Goal: Task Accomplishment & Management: Use online tool/utility

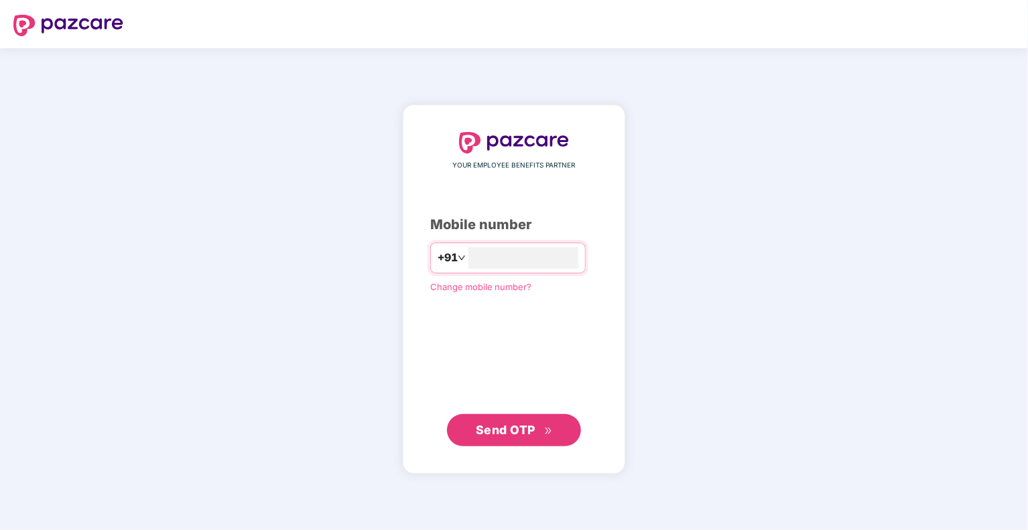
type input "**********"
click at [491, 431] on span "Send OTP" at bounding box center [506, 430] width 60 height 14
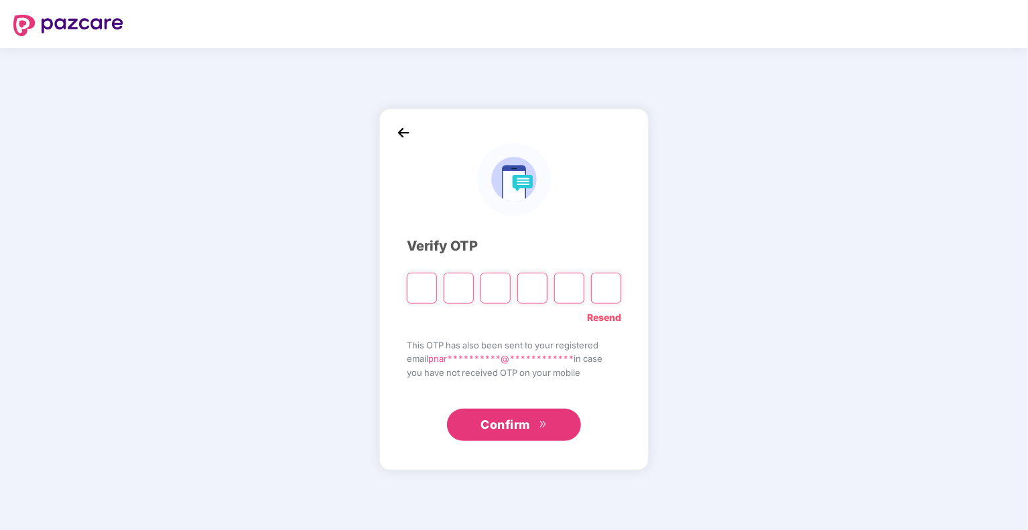
type input "*"
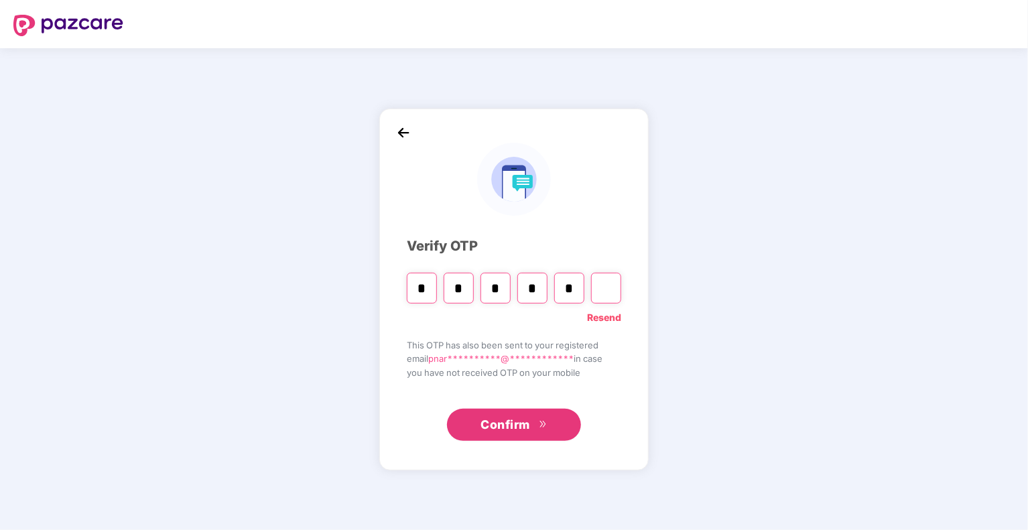
type input "*"
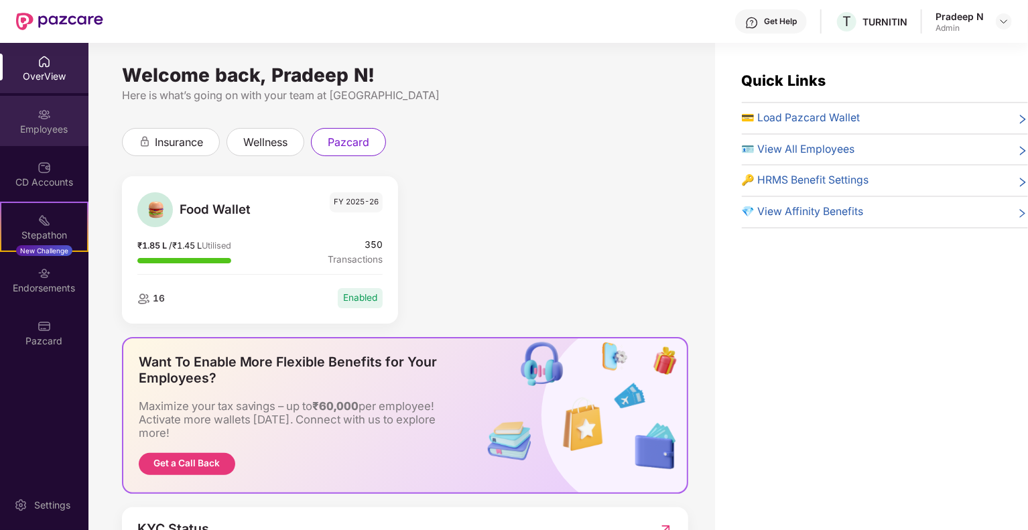
click at [44, 121] on img at bounding box center [44, 114] width 13 height 13
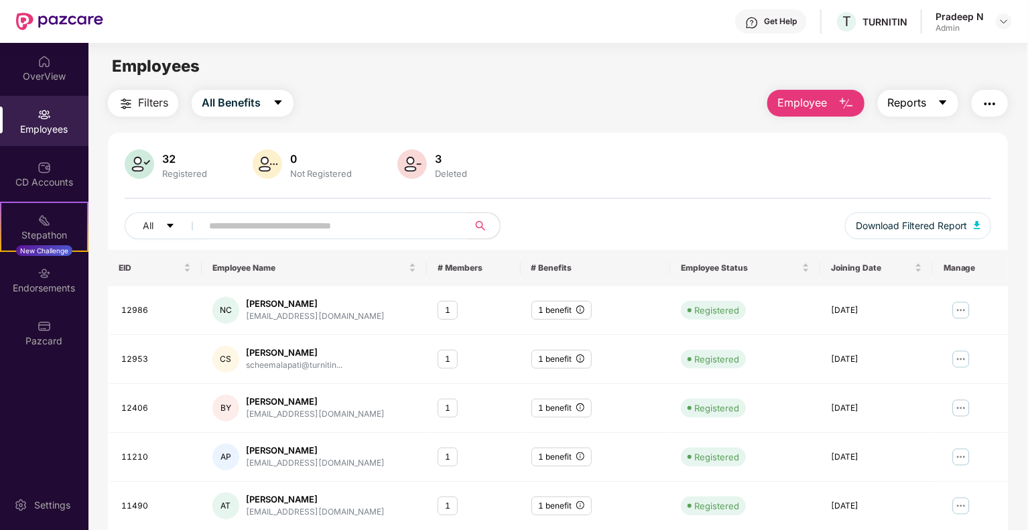
click at [944, 106] on icon "caret-down" at bounding box center [943, 102] width 11 height 11
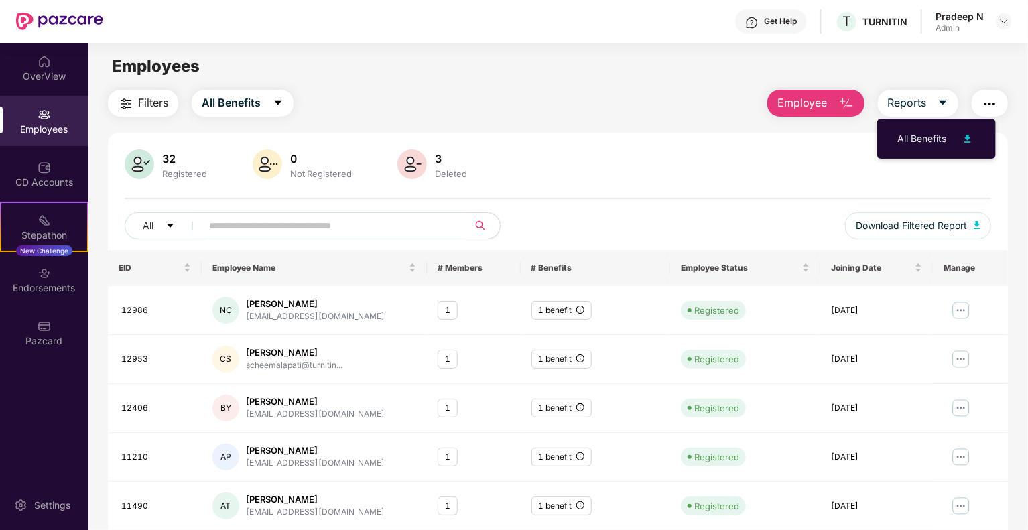
click at [991, 99] on img "button" at bounding box center [990, 104] width 16 height 16
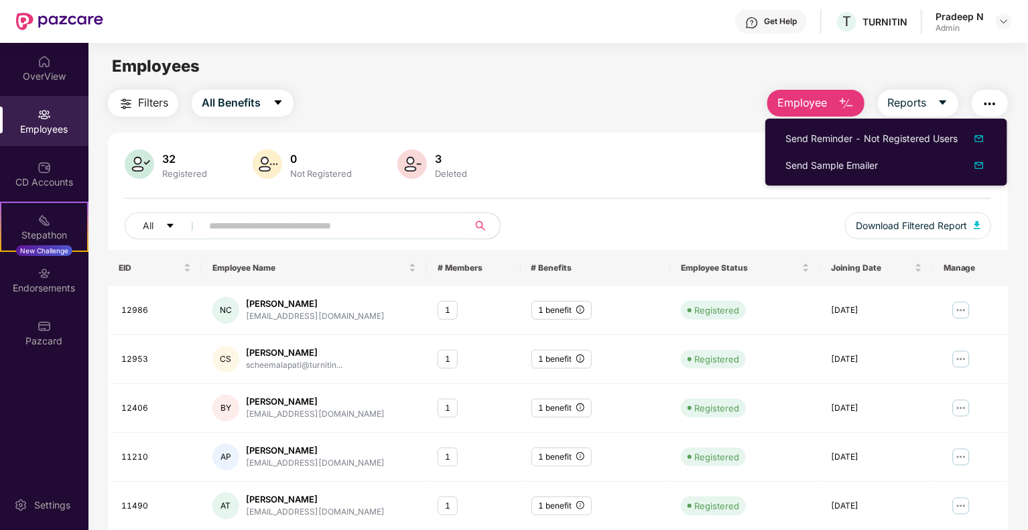
click at [152, 111] on span "Filters" at bounding box center [153, 103] width 30 height 17
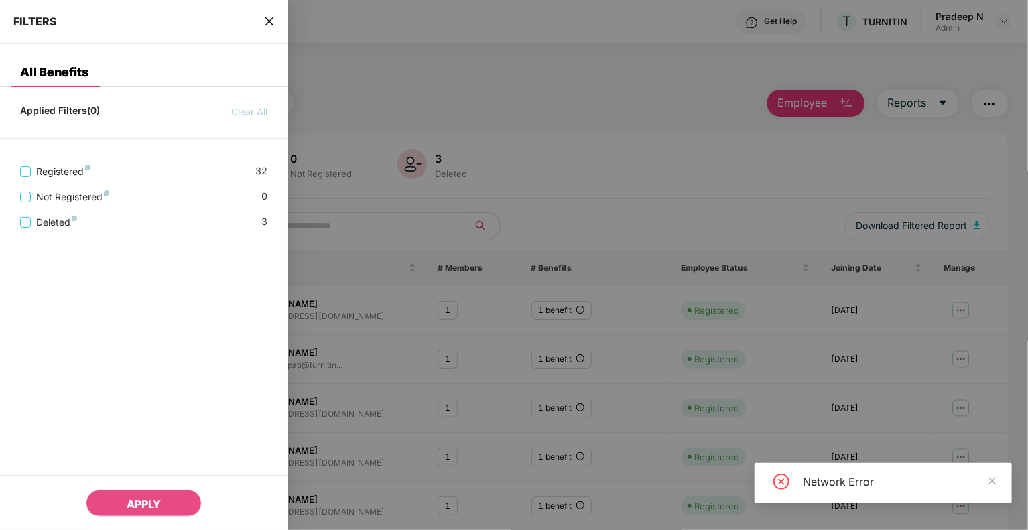
click at [273, 19] on icon "close" at bounding box center [269, 21] width 11 height 11
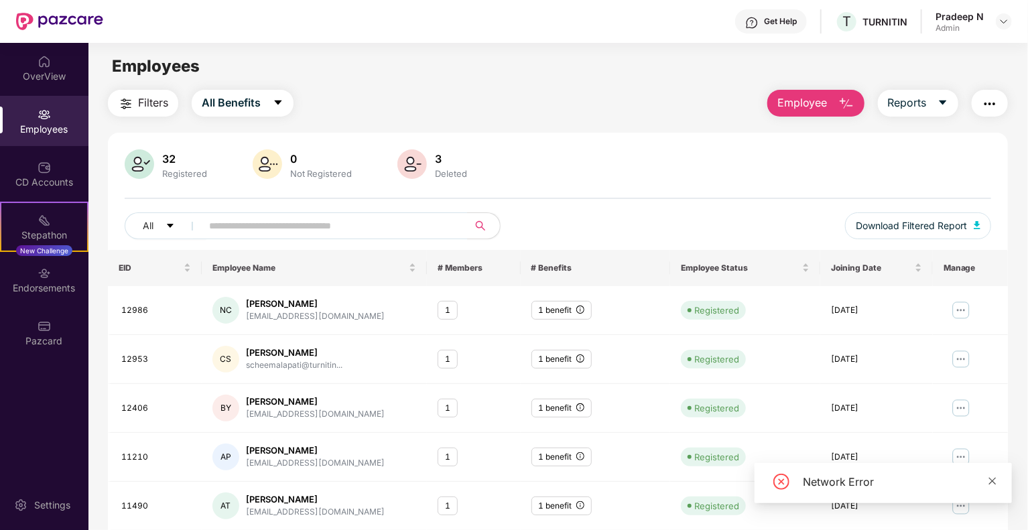
click at [995, 482] on icon "close" at bounding box center [992, 481] width 9 height 9
click at [243, 95] on span "All Benefits" at bounding box center [231, 103] width 59 height 17
click at [40, 120] on img at bounding box center [44, 114] width 13 height 13
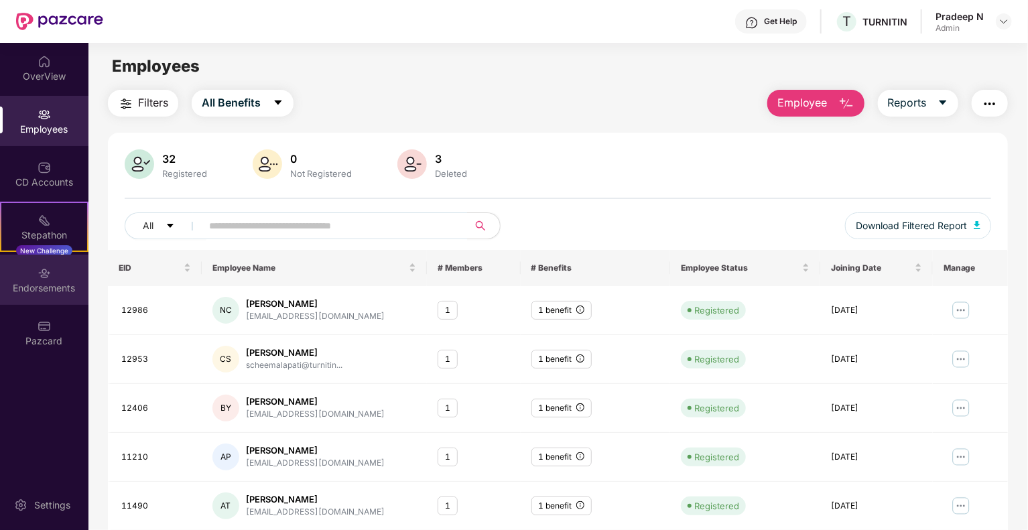
click at [39, 271] on img at bounding box center [44, 273] width 13 height 13
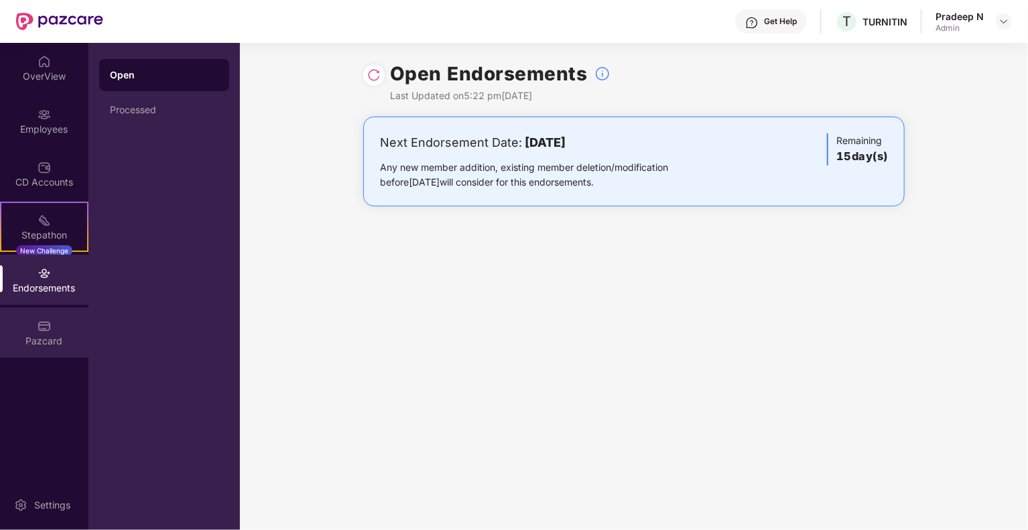
click at [40, 334] on div "Pazcard" at bounding box center [44, 340] width 88 height 13
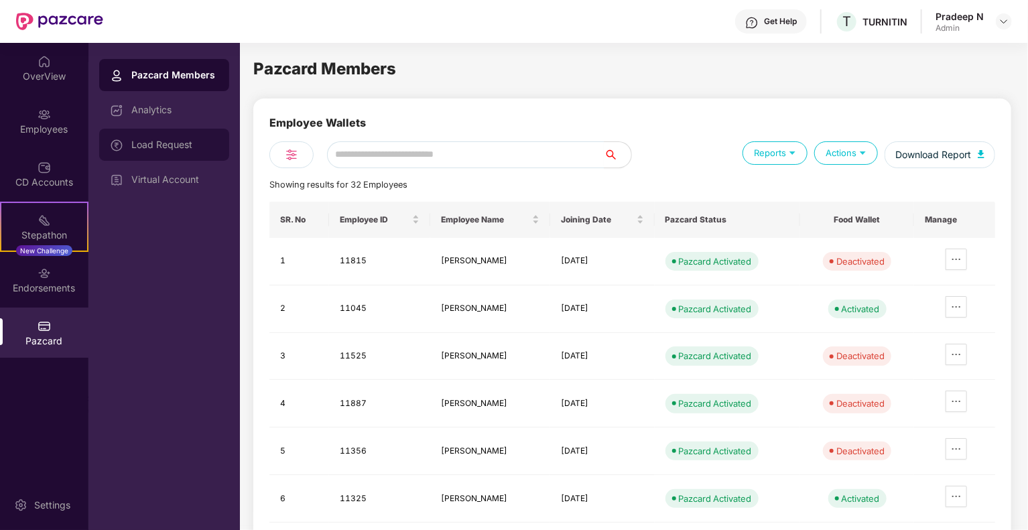
click at [166, 144] on div "Load Request" at bounding box center [174, 144] width 87 height 11
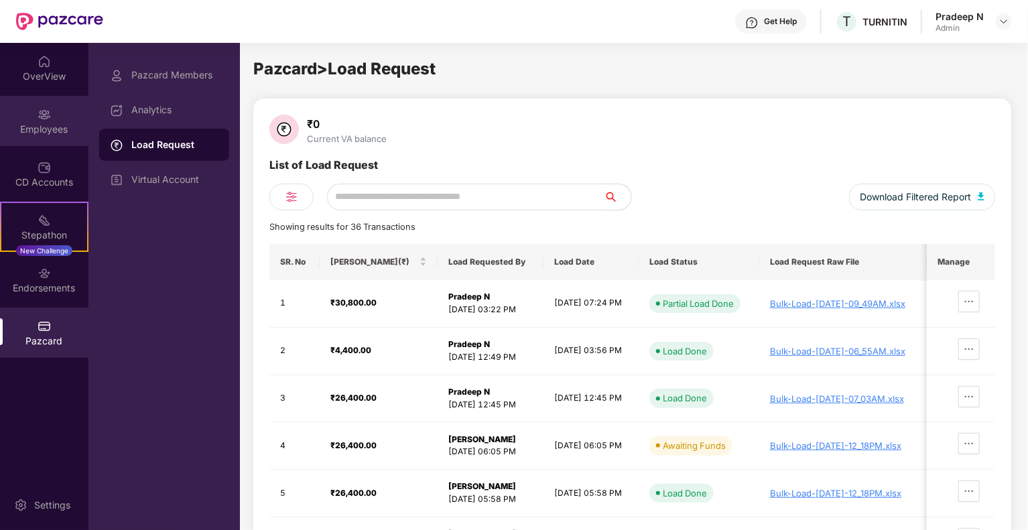
click at [44, 119] on img at bounding box center [44, 114] width 13 height 13
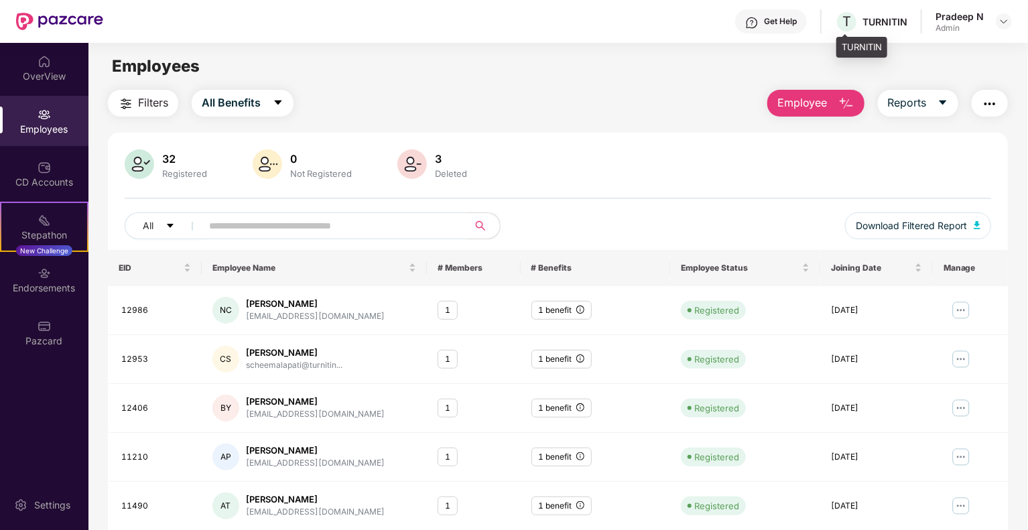
click at [879, 21] on div "TURNITIN" at bounding box center [885, 21] width 45 height 13
click at [932, 105] on button "Reports" at bounding box center [918, 103] width 80 height 27
click at [987, 101] on img "button" at bounding box center [990, 104] width 16 height 16
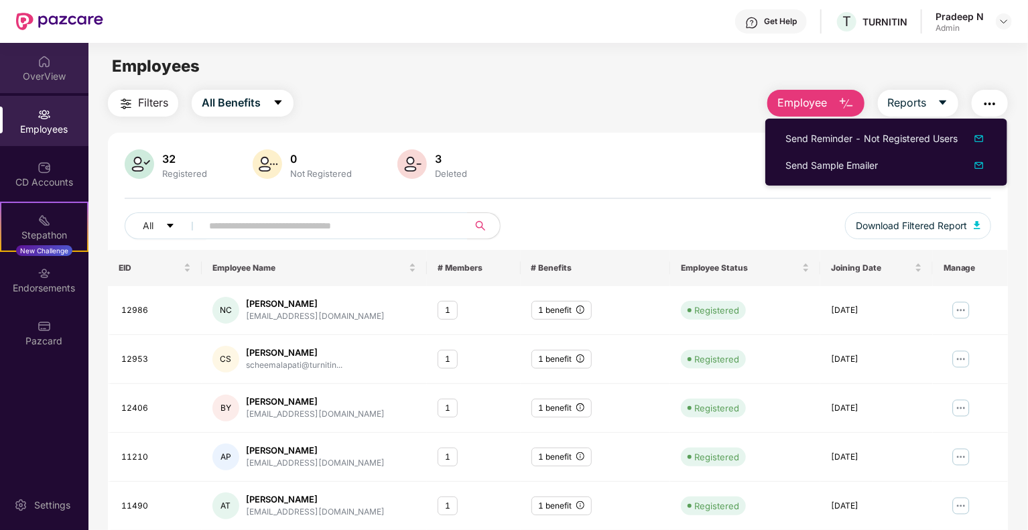
click at [32, 72] on div "OverView" at bounding box center [44, 76] width 88 height 13
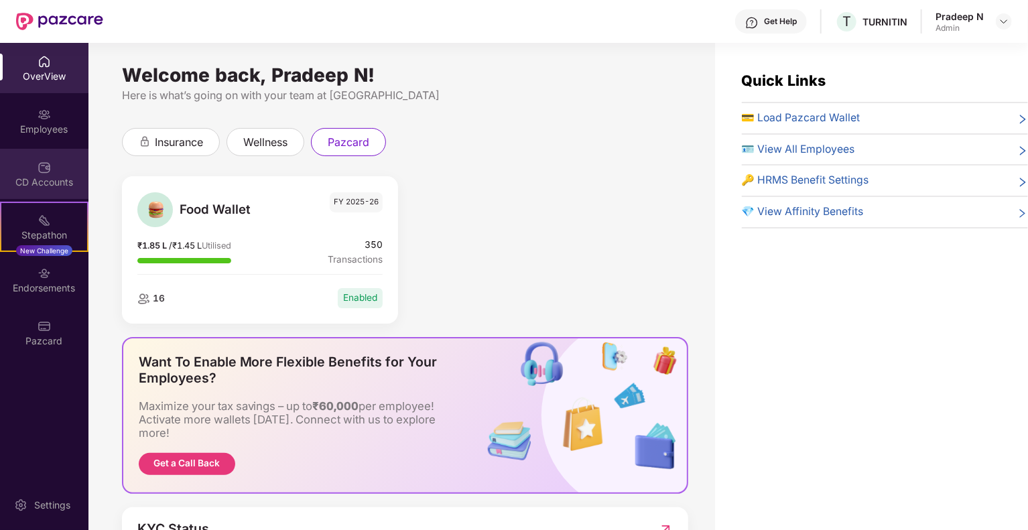
click at [25, 180] on div "CD Accounts" at bounding box center [44, 182] width 88 height 13
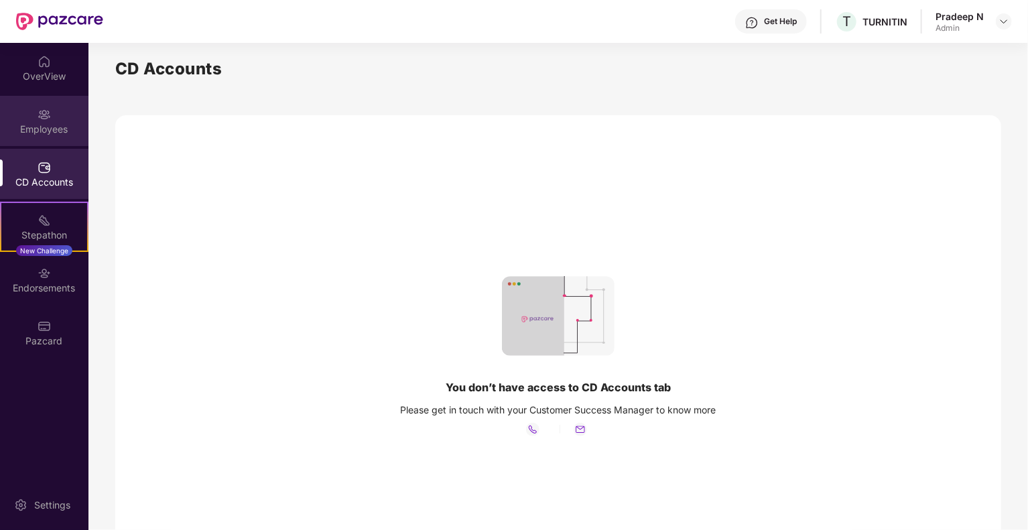
click at [41, 127] on div "Employees" at bounding box center [44, 129] width 88 height 13
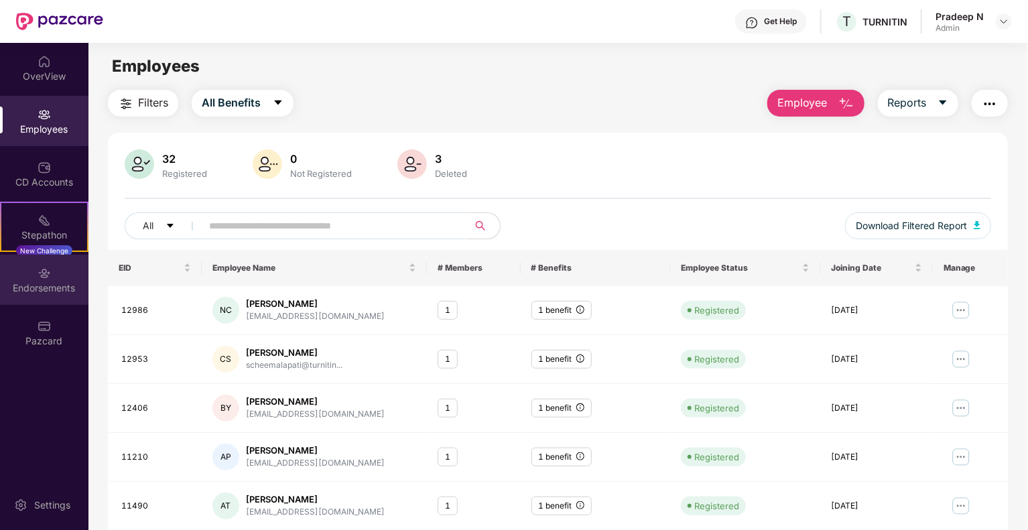
click at [56, 278] on div "Endorsements" at bounding box center [44, 280] width 88 height 50
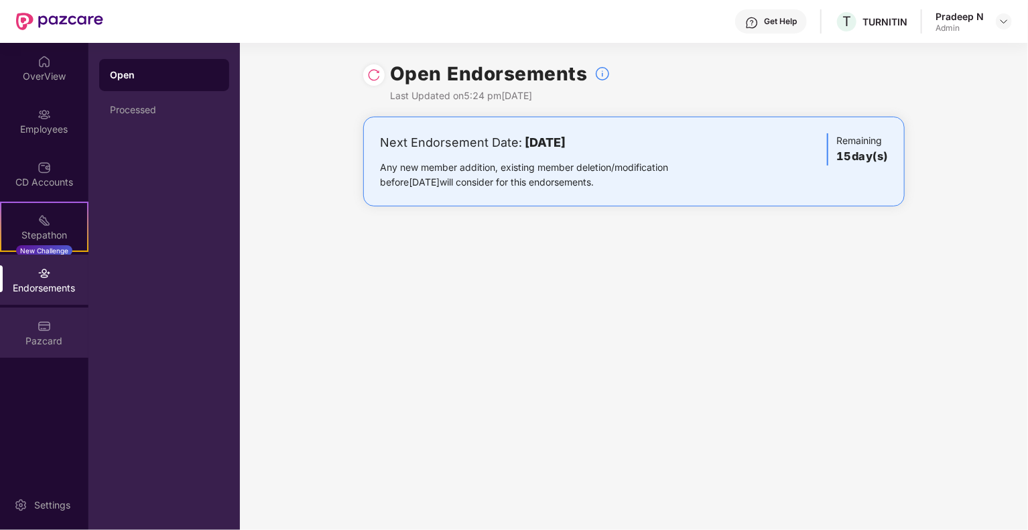
click at [51, 336] on div "Pazcard" at bounding box center [44, 340] width 88 height 13
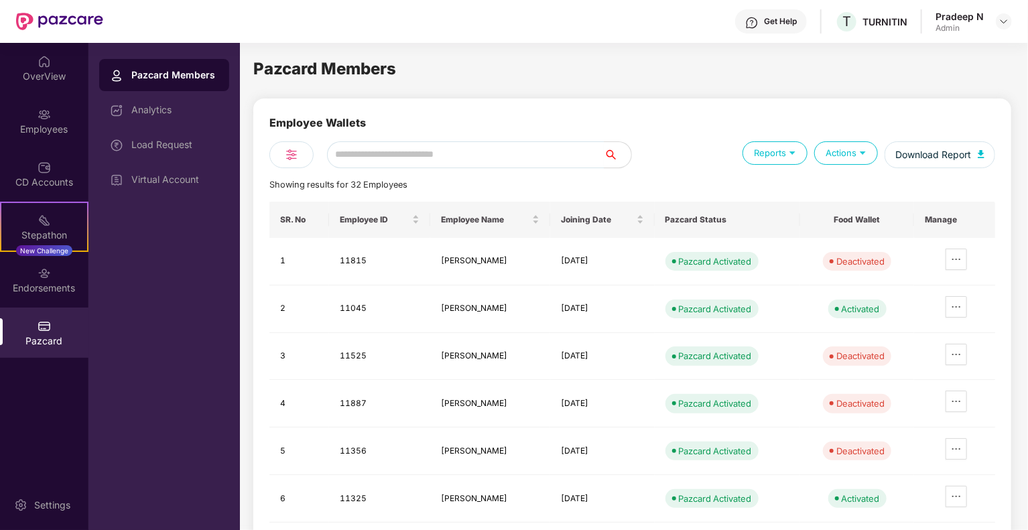
click at [794, 155] on img at bounding box center [792, 152] width 13 height 13
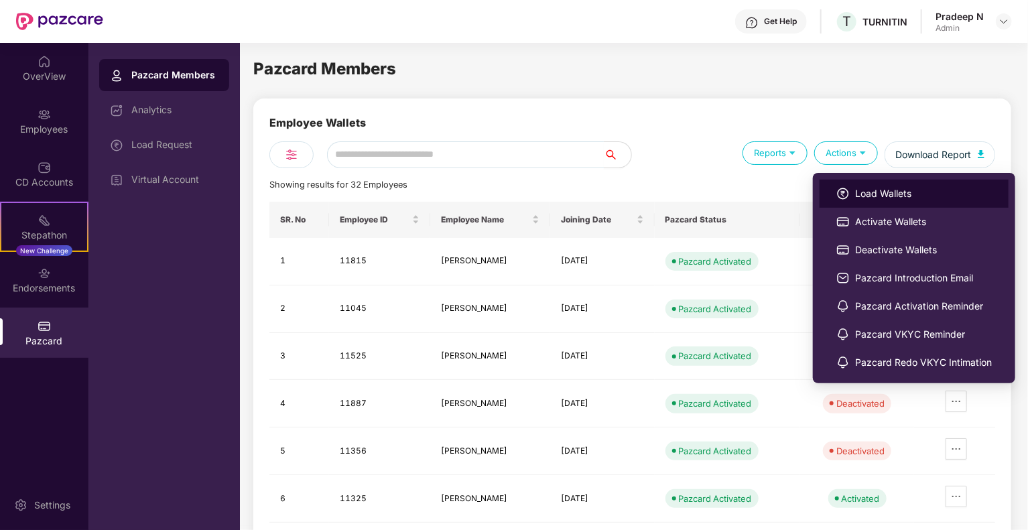
click at [869, 193] on span "Load Wallets" at bounding box center [923, 193] width 137 height 15
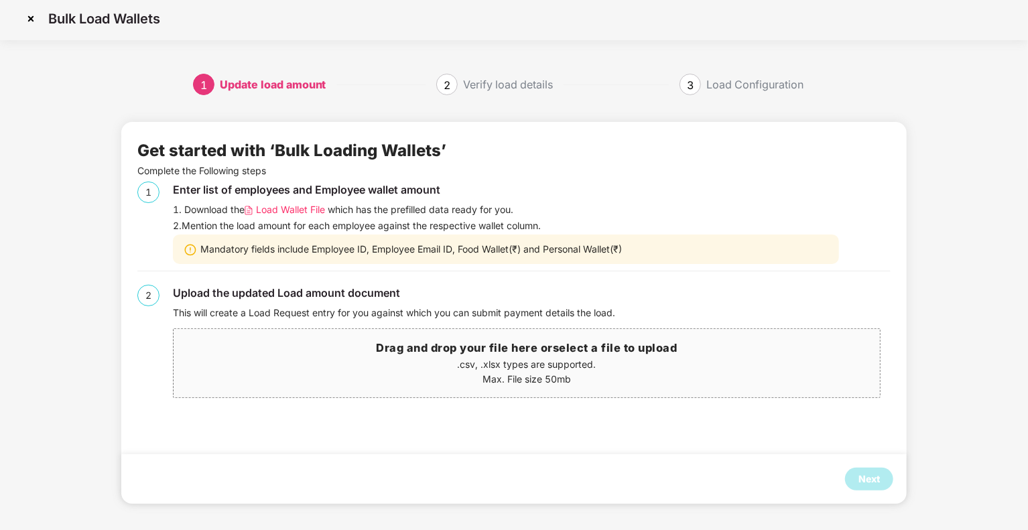
scroll to position [3, 0]
click at [31, 18] on img at bounding box center [30, 18] width 21 height 21
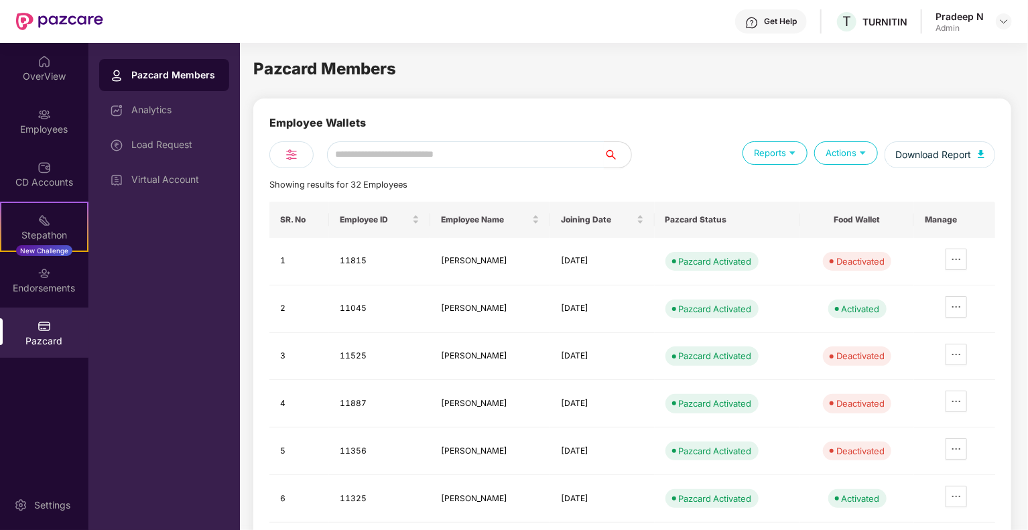
click at [43, 341] on div "Pazcard" at bounding box center [44, 340] width 88 height 13
click at [914, 151] on span "Download Report" at bounding box center [933, 154] width 76 height 15
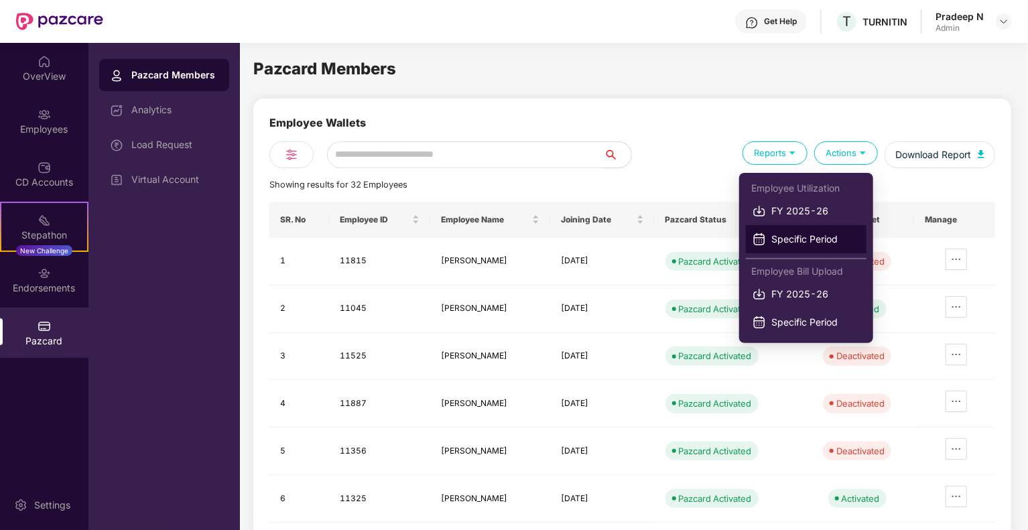
click at [792, 246] on span "Specific Period" at bounding box center [815, 239] width 88 height 15
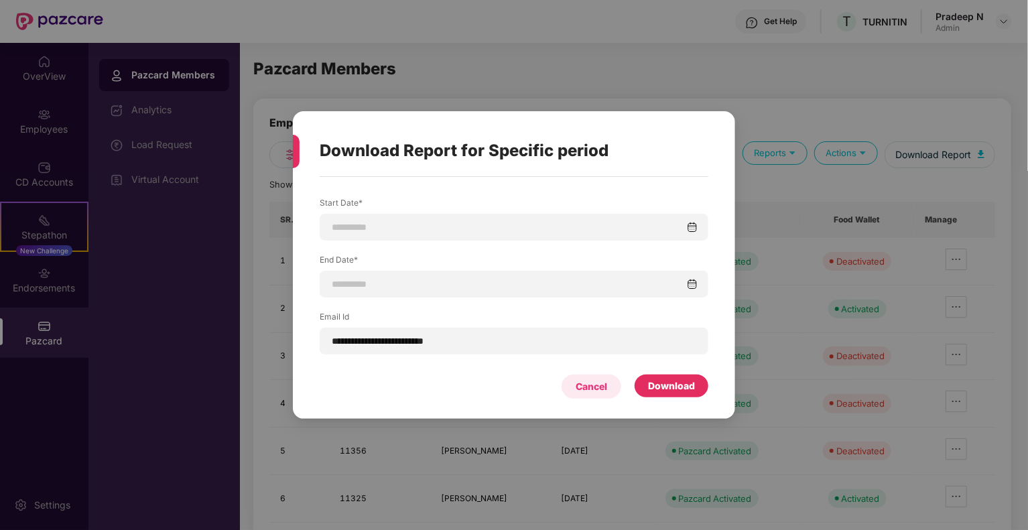
click at [592, 387] on div "Cancel" at bounding box center [592, 386] width 32 height 15
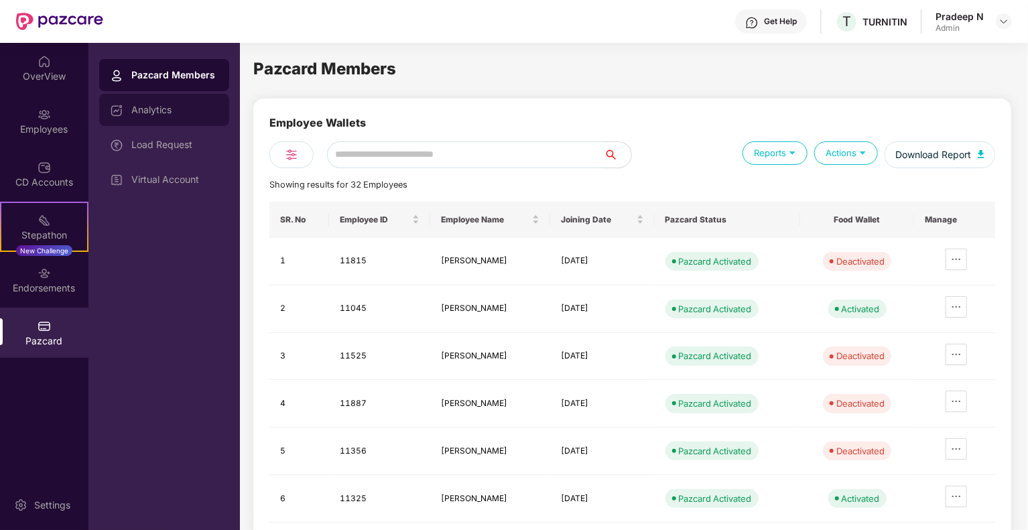
click at [136, 105] on div "Analytics" at bounding box center [174, 110] width 87 height 11
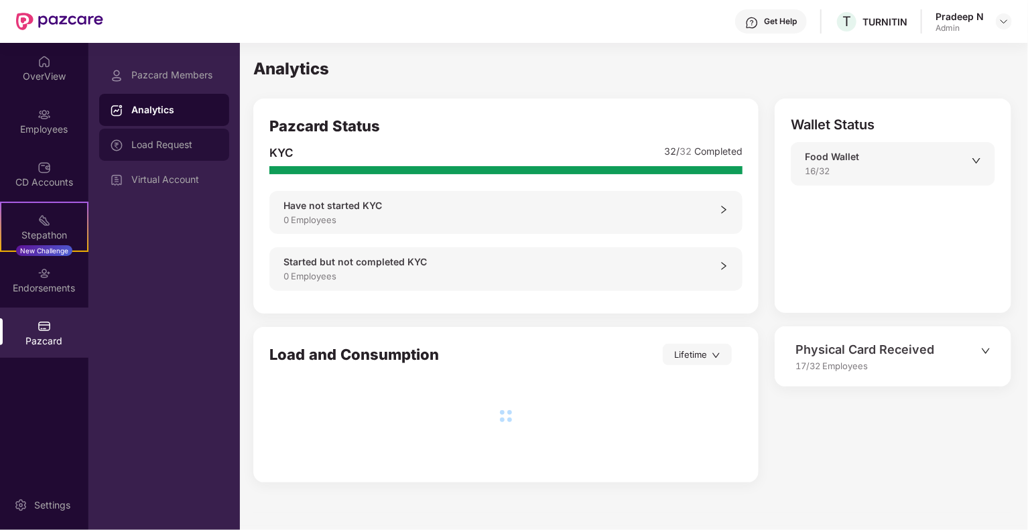
click at [166, 147] on div "Load Request" at bounding box center [174, 144] width 87 height 11
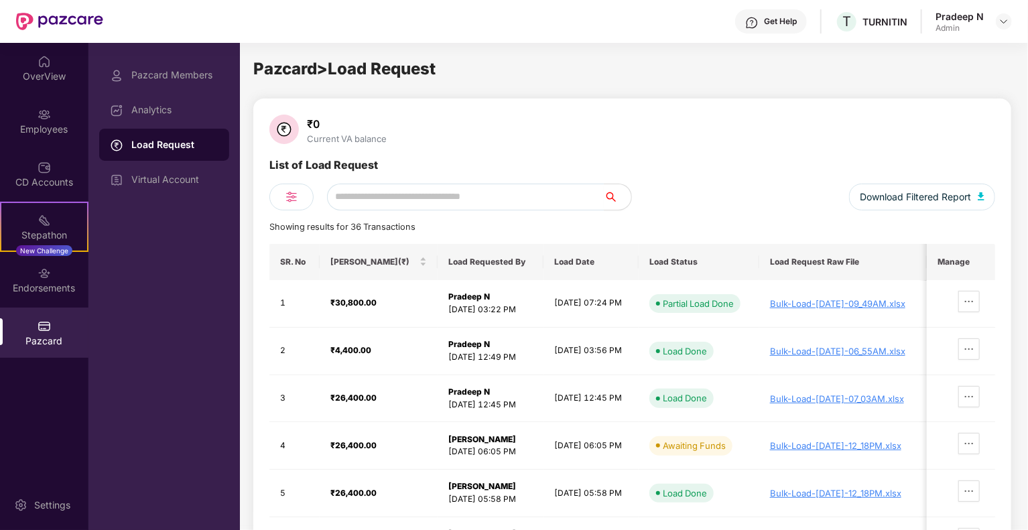
click at [729, 187] on div "Download Filtered Report" at bounding box center [814, 197] width 363 height 27
click at [802, 305] on div "Bulk-Load-[DATE]-09_49AM.xlsx" at bounding box center [843, 303] width 146 height 11
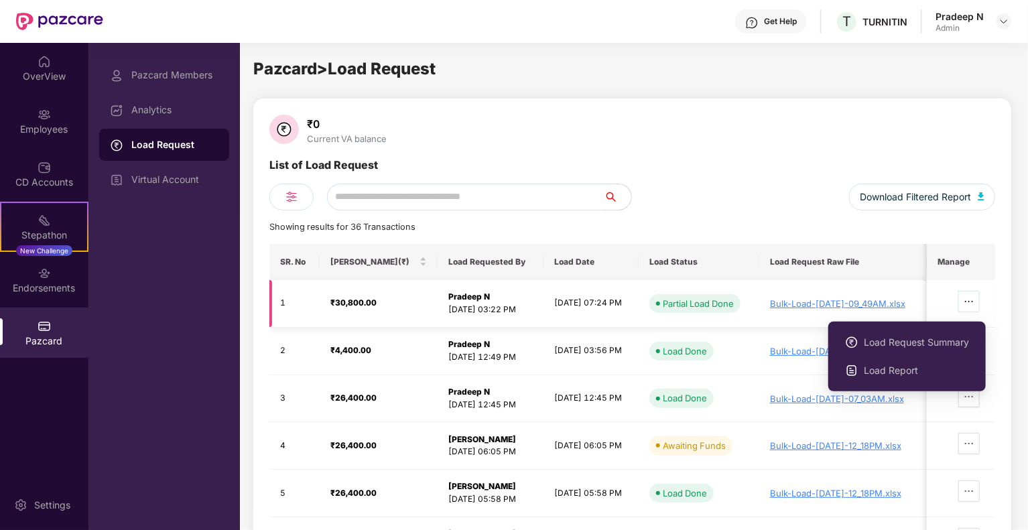
click at [974, 300] on icon "ellipsis" at bounding box center [969, 301] width 11 height 11
click at [933, 344] on span "Load Request Summary" at bounding box center [916, 342] width 105 height 15
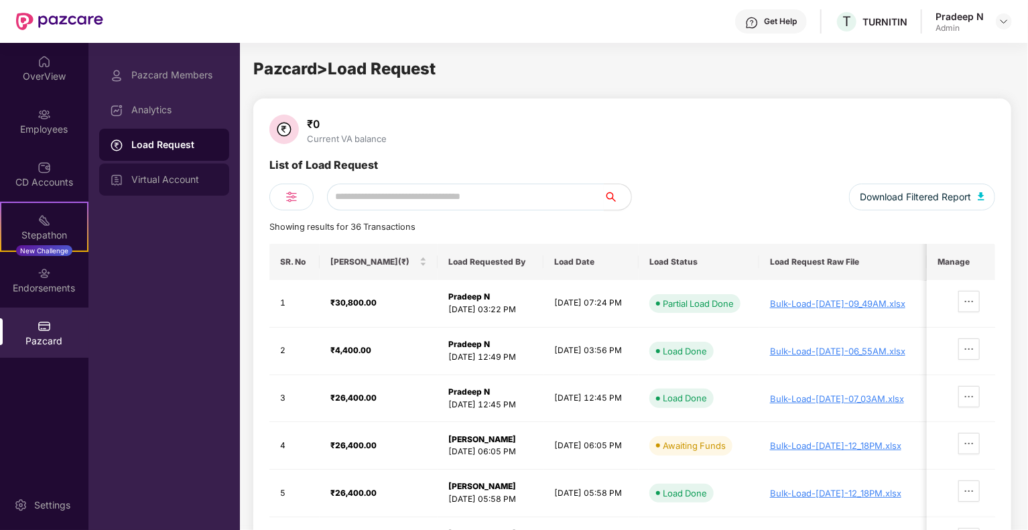
click at [130, 184] on div at bounding box center [120, 179] width 21 height 15
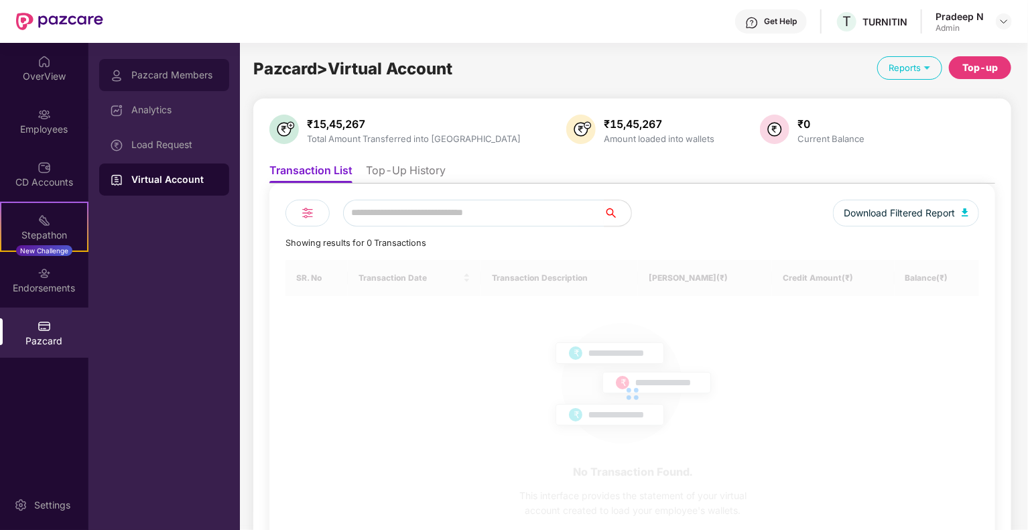
click at [145, 78] on div "Pazcard Members" at bounding box center [174, 75] width 87 height 11
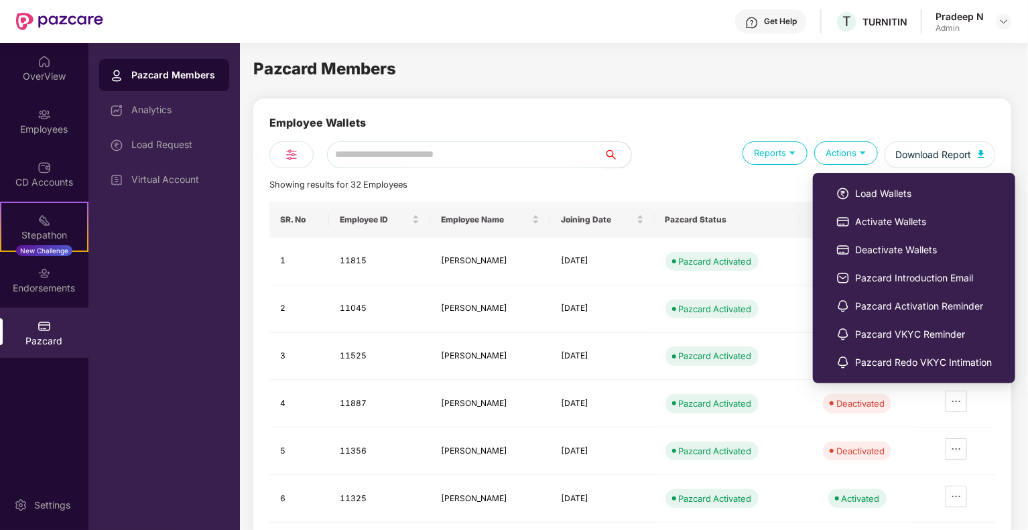
click at [868, 155] on img at bounding box center [863, 152] width 13 height 13
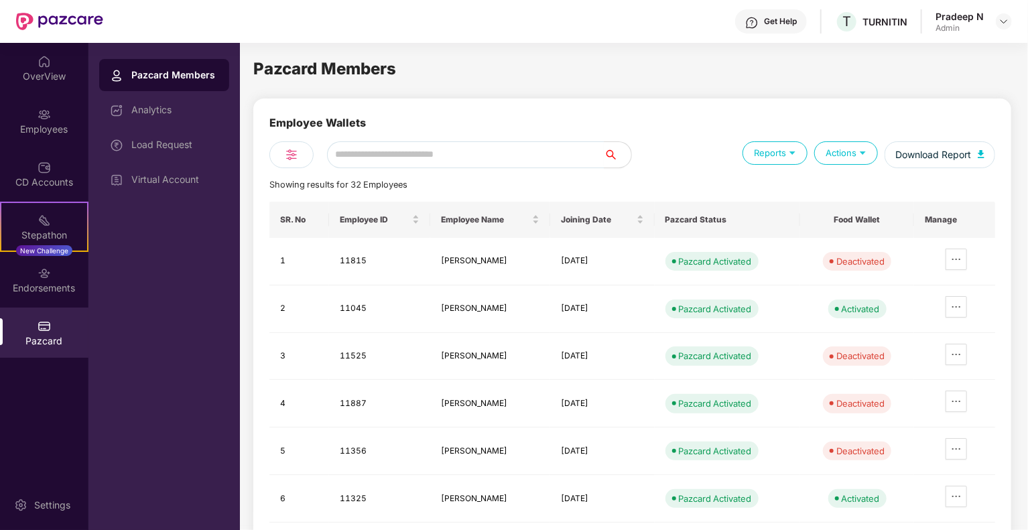
click at [868, 155] on img at bounding box center [863, 152] width 13 height 13
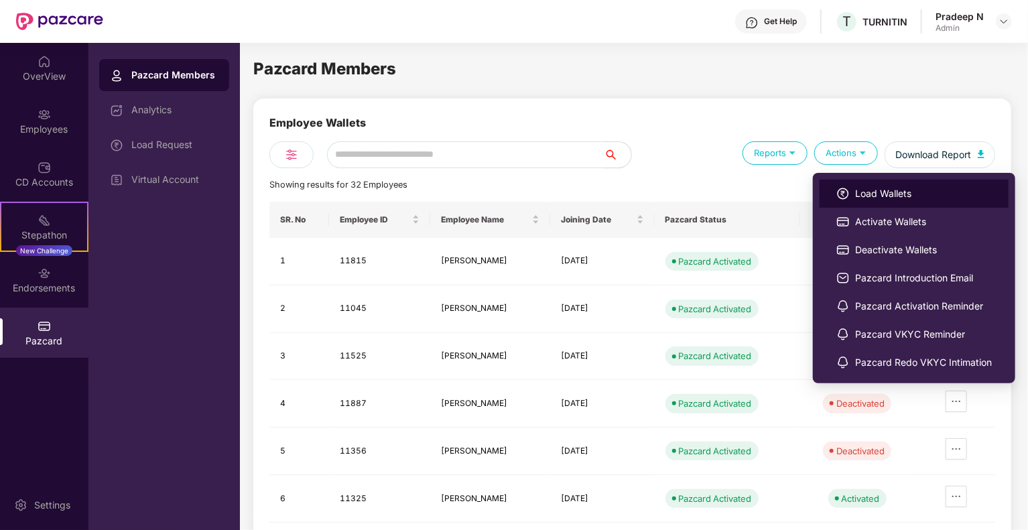
click at [861, 193] on span "Load Wallets" at bounding box center [923, 193] width 137 height 15
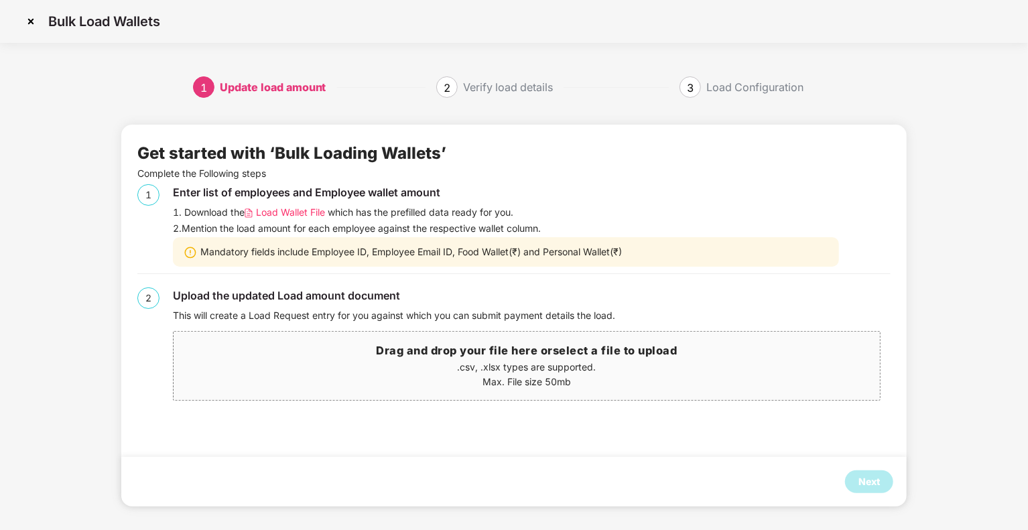
click at [309, 210] on span "Load Wallet File" at bounding box center [290, 212] width 69 height 15
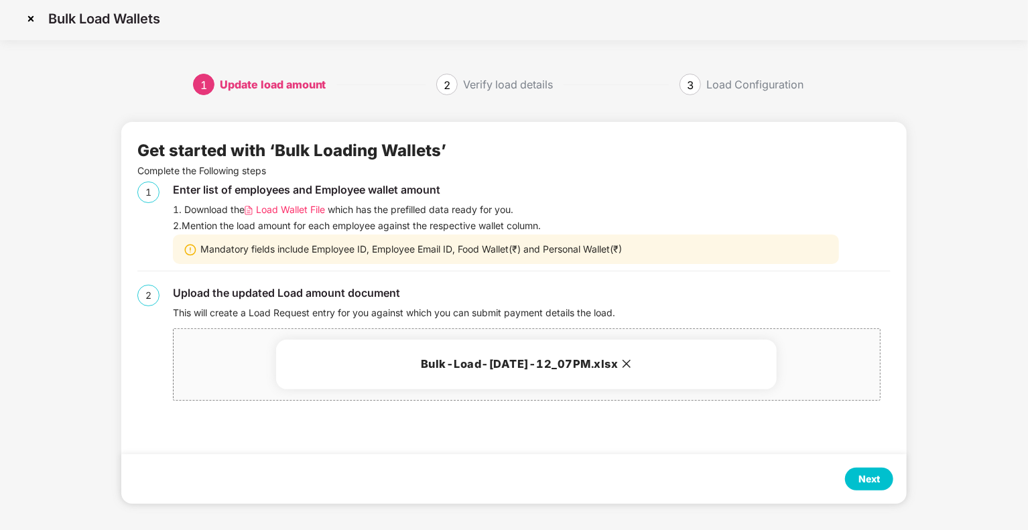
scroll to position [3, 0]
click at [862, 479] on div "Next" at bounding box center [869, 479] width 21 height 15
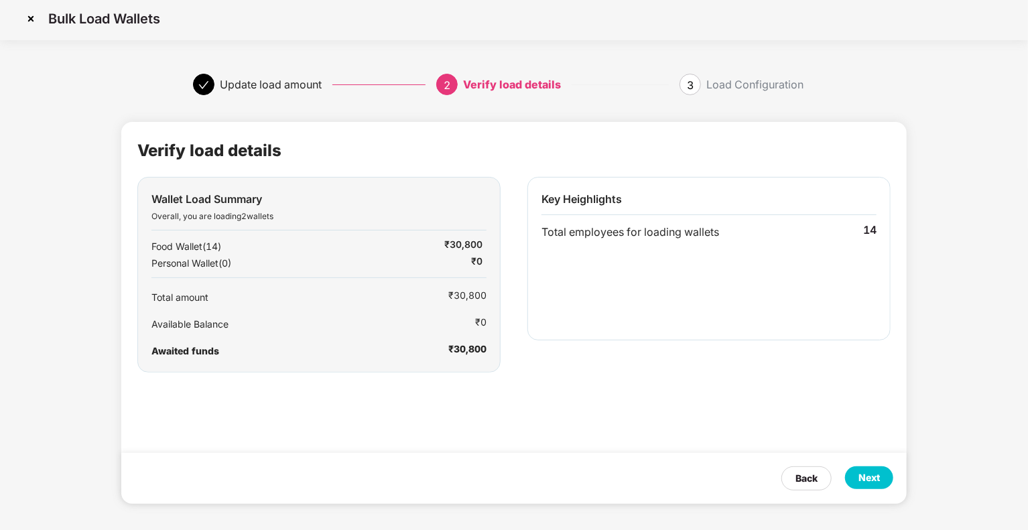
click at [869, 481] on div "Next" at bounding box center [869, 478] width 21 height 15
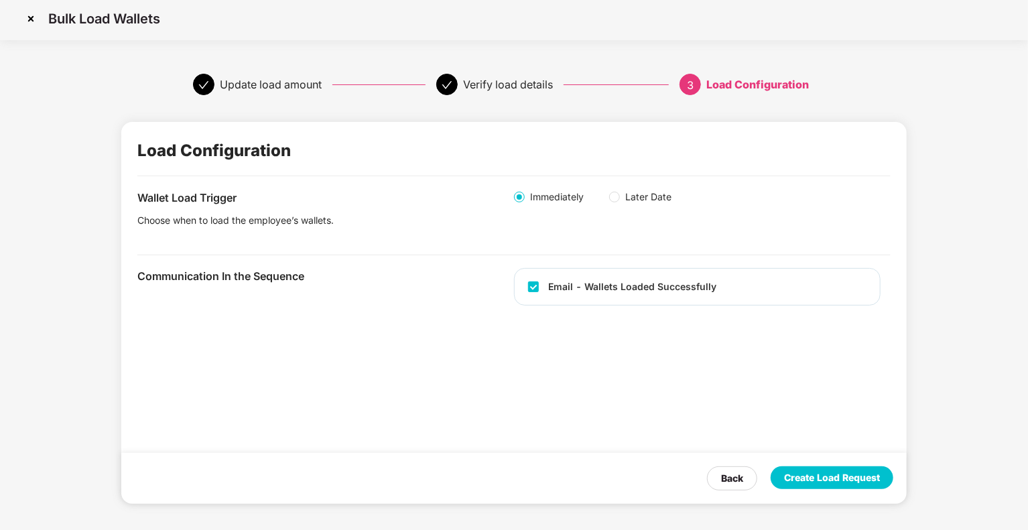
click at [796, 480] on div "Create Load Request" at bounding box center [832, 478] width 96 height 15
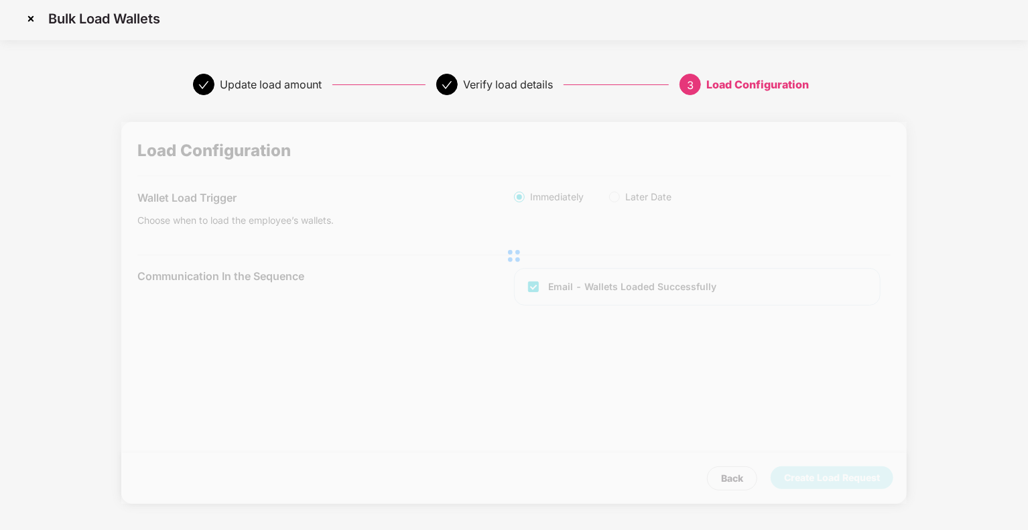
scroll to position [0, 0]
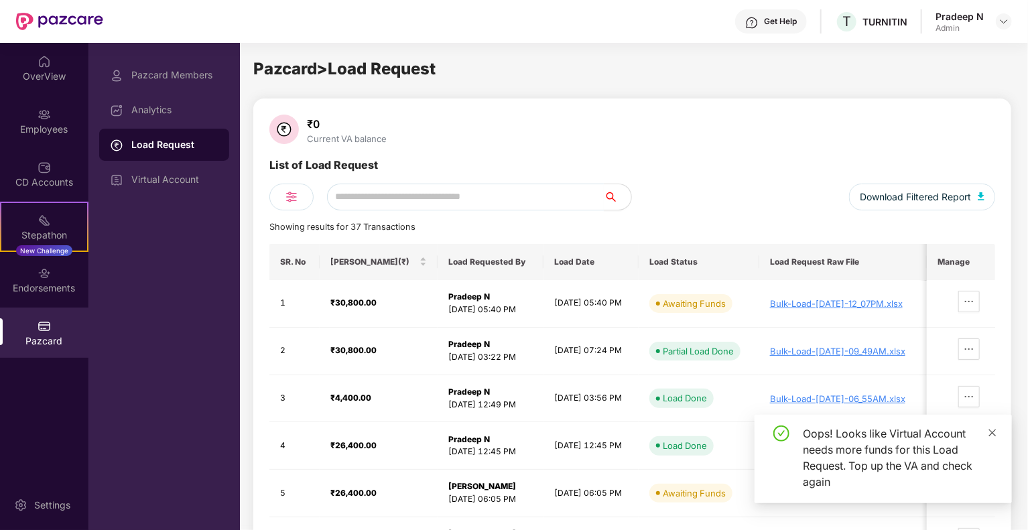
click at [991, 434] on icon "close" at bounding box center [992, 432] width 7 height 7
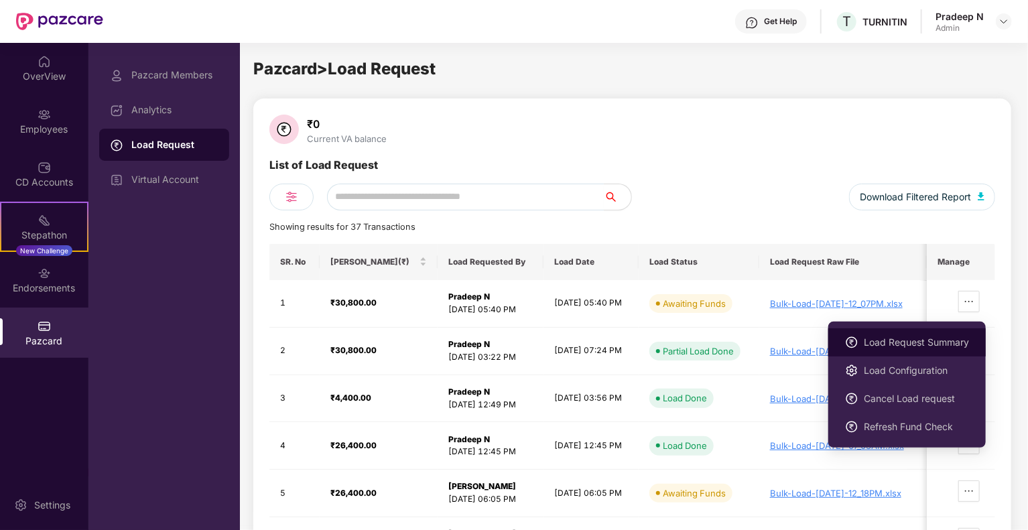
click at [918, 341] on span "Load Request Summary" at bounding box center [916, 342] width 105 height 15
